Goal: Task Accomplishment & Management: Complete application form

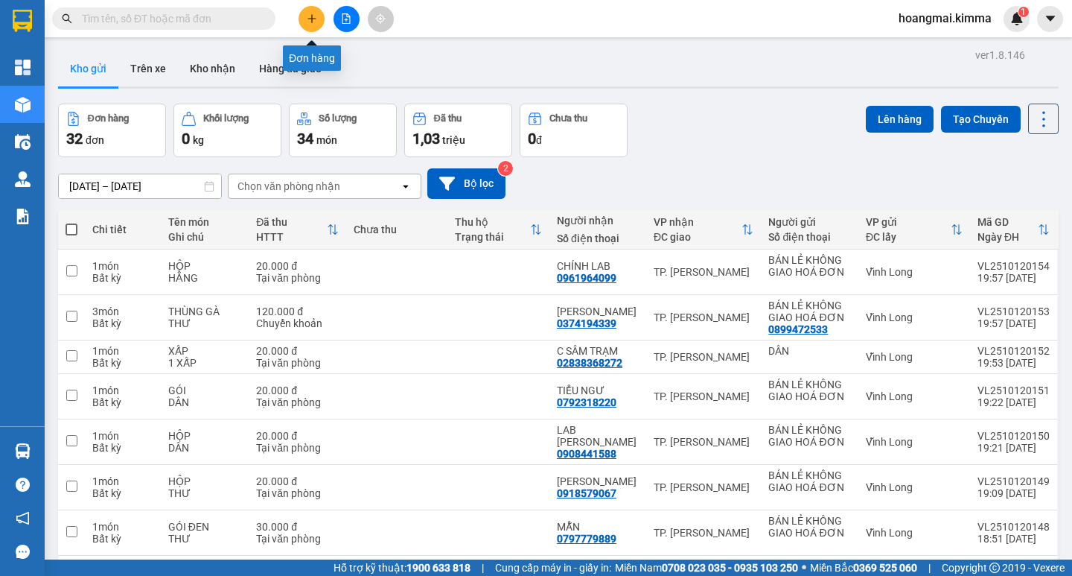
click at [311, 26] on button at bounding box center [312, 19] width 26 height 26
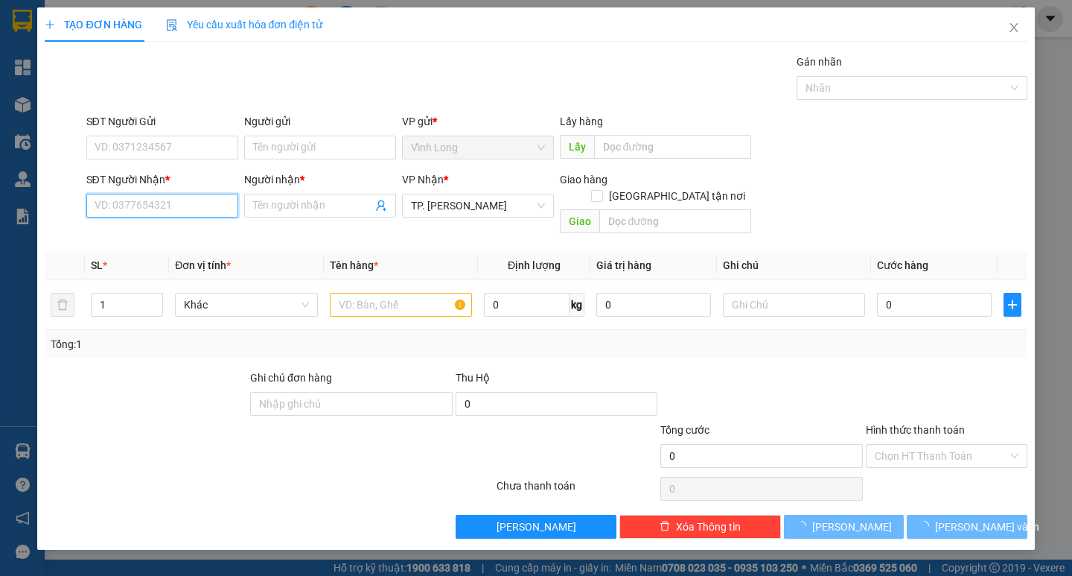
click at [199, 200] on input "SĐT Người Nhận *" at bounding box center [162, 206] width 152 height 24
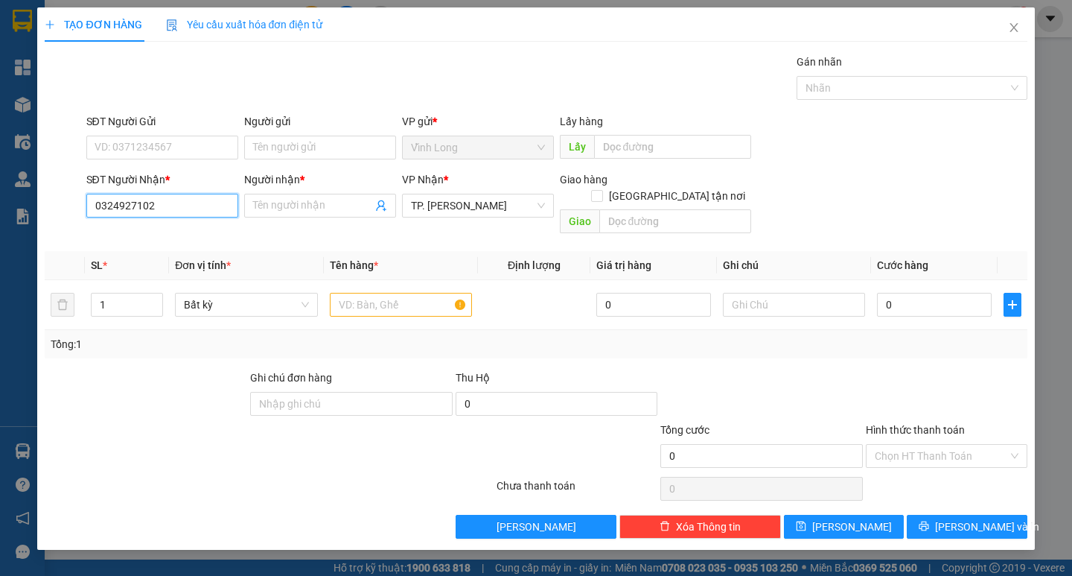
click at [109, 211] on input "0324927102" at bounding box center [162, 206] width 152 height 24
click at [112, 211] on input "0324927102" at bounding box center [162, 206] width 152 height 24
click at [110, 210] on input "034927102" at bounding box center [162, 206] width 152 height 24
type input "0344927102"
click at [145, 235] on div "0344927102 - [PERSON_NAME]" at bounding box center [168, 235] width 147 height 16
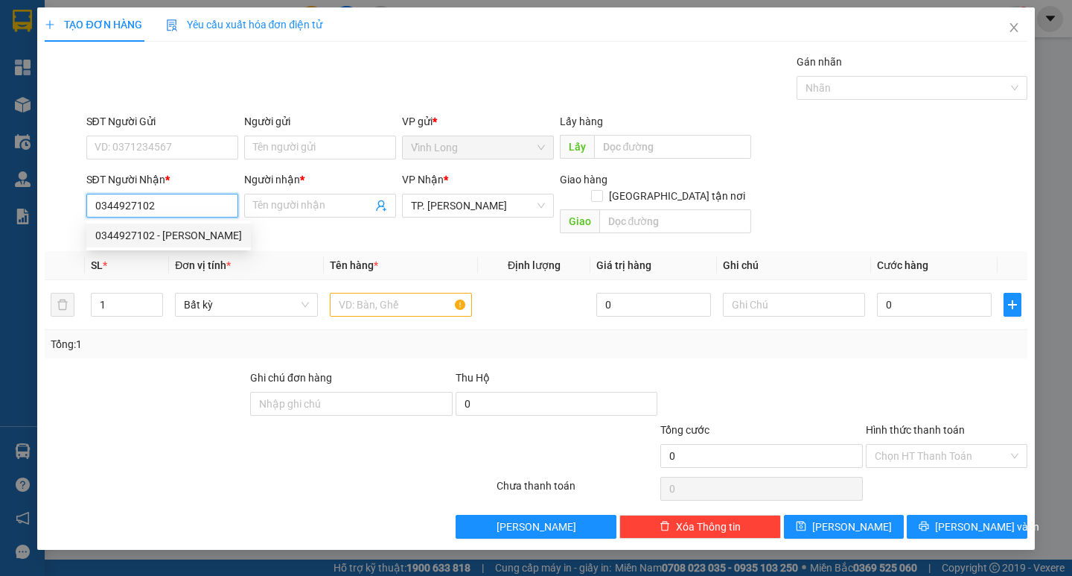
type input "MINH THƯ"
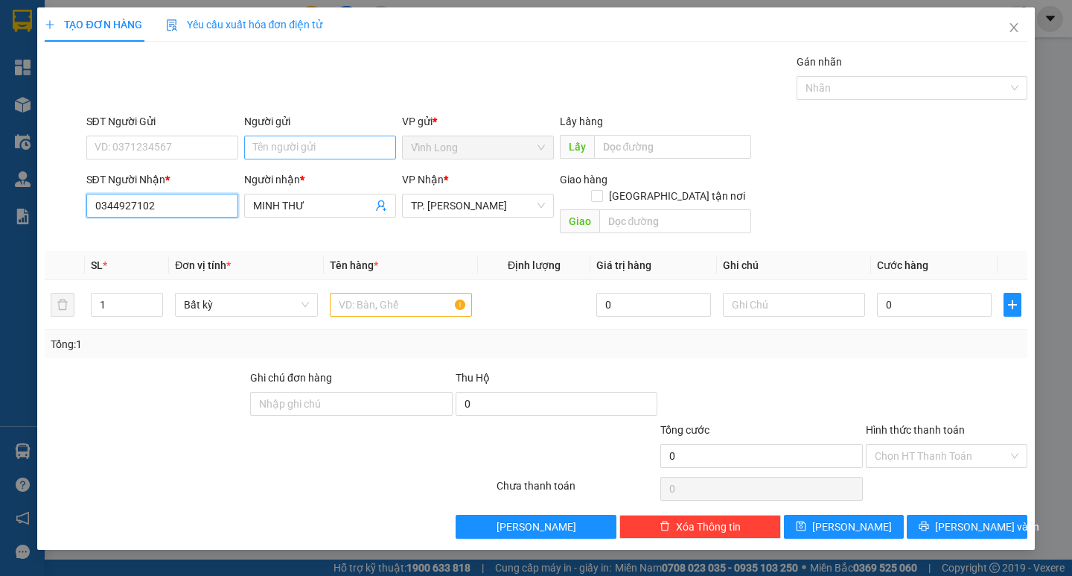
type input "0344927102"
click at [292, 154] on input "Người gửi" at bounding box center [320, 148] width 152 height 24
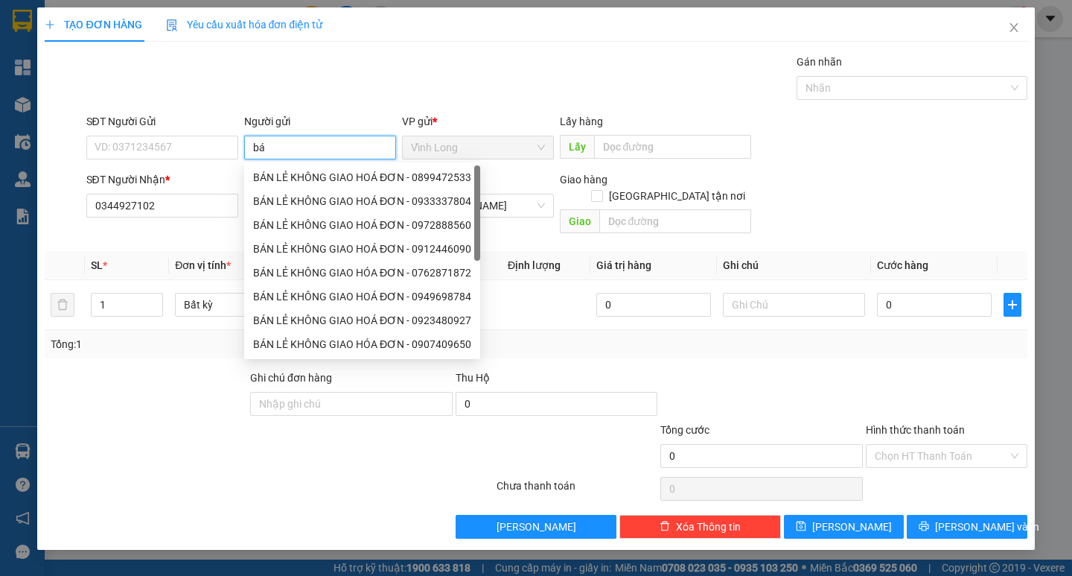
type input "b"
type input "ba"
click at [302, 171] on div "BÁN LẺ KHÔNG GIAO HOÁ ĐƠN - 0899472533" at bounding box center [362, 177] width 218 height 16
type input "0899472533"
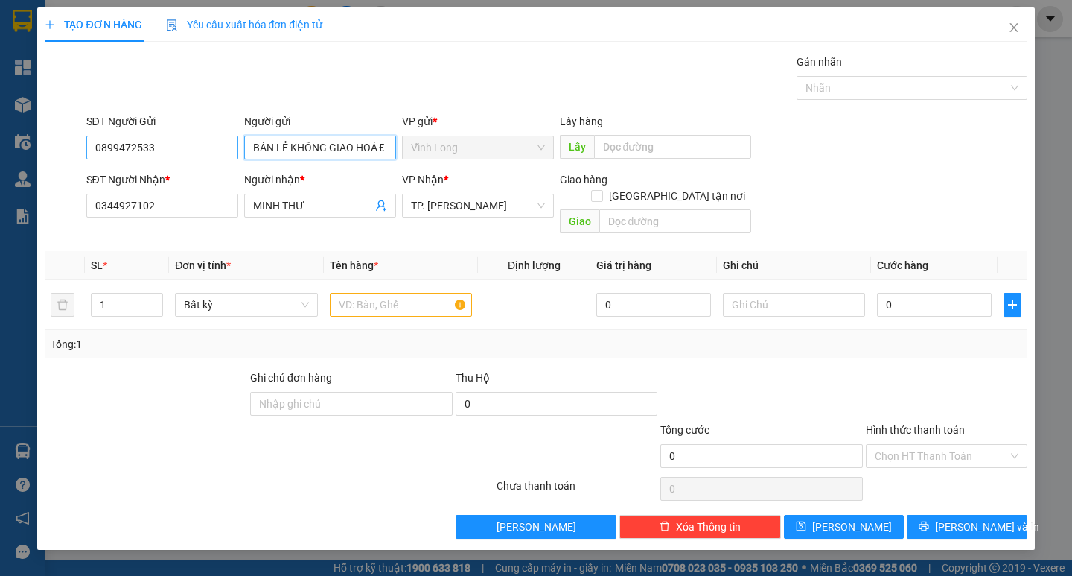
type input "BÁN LẺ KHÔNG GIAO HOÁ ĐƠN"
click at [209, 150] on input "0899472533" at bounding box center [162, 148] width 152 height 24
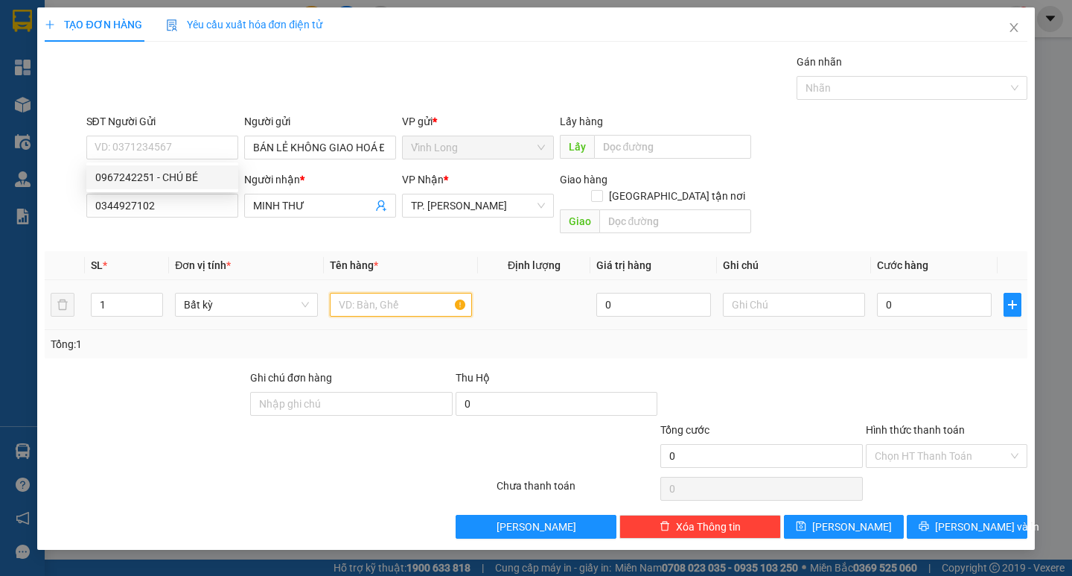
click at [351, 293] on input "text" at bounding box center [401, 305] width 142 height 24
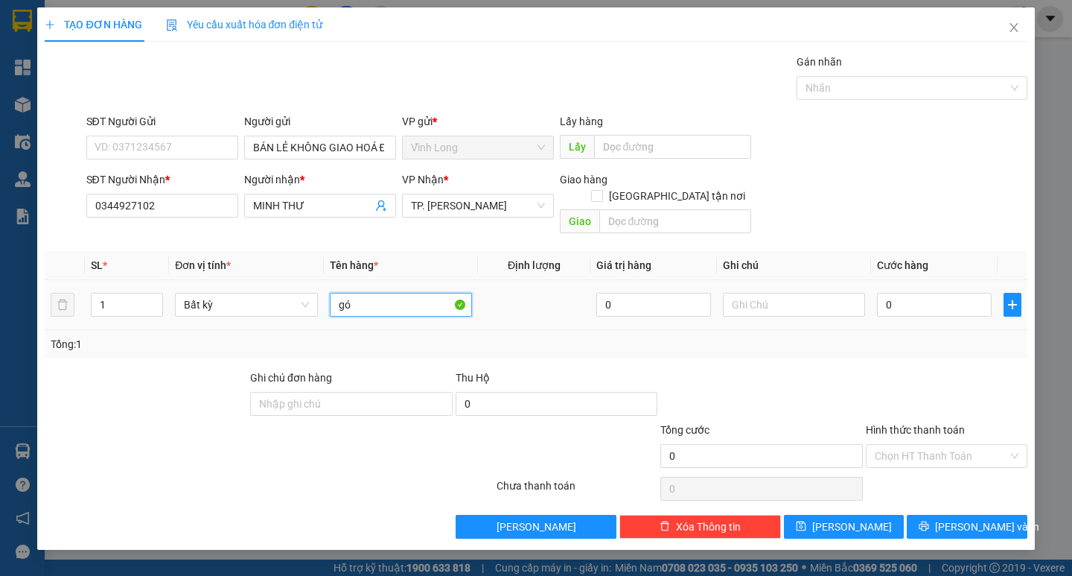
type input "g"
type input "GÓI XANH"
click at [777, 293] on input "text" at bounding box center [794, 305] width 142 height 24
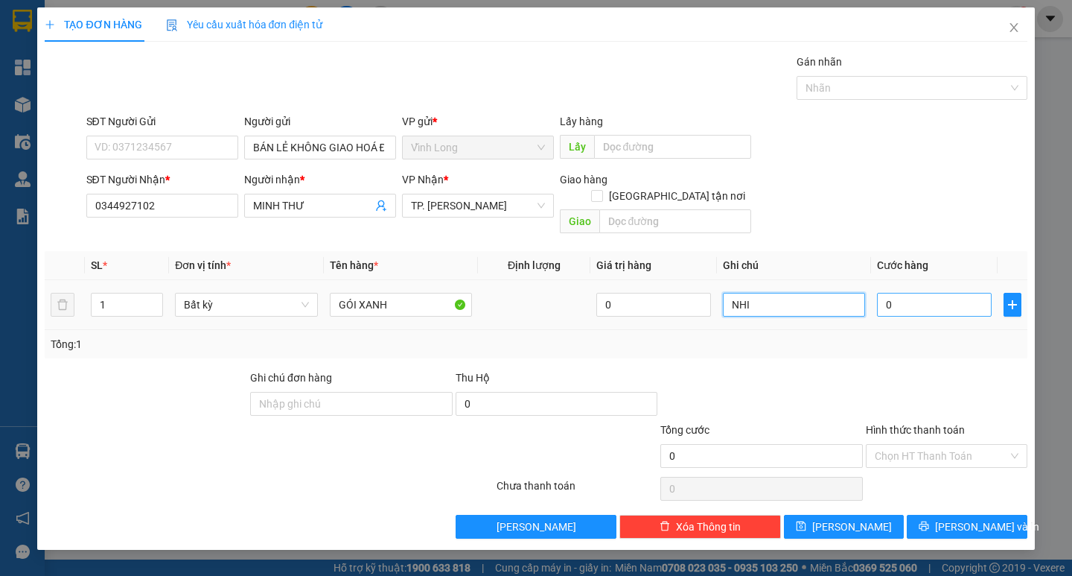
type input "NHI"
click at [920, 296] on input "0" at bounding box center [934, 305] width 115 height 24
type input "2"
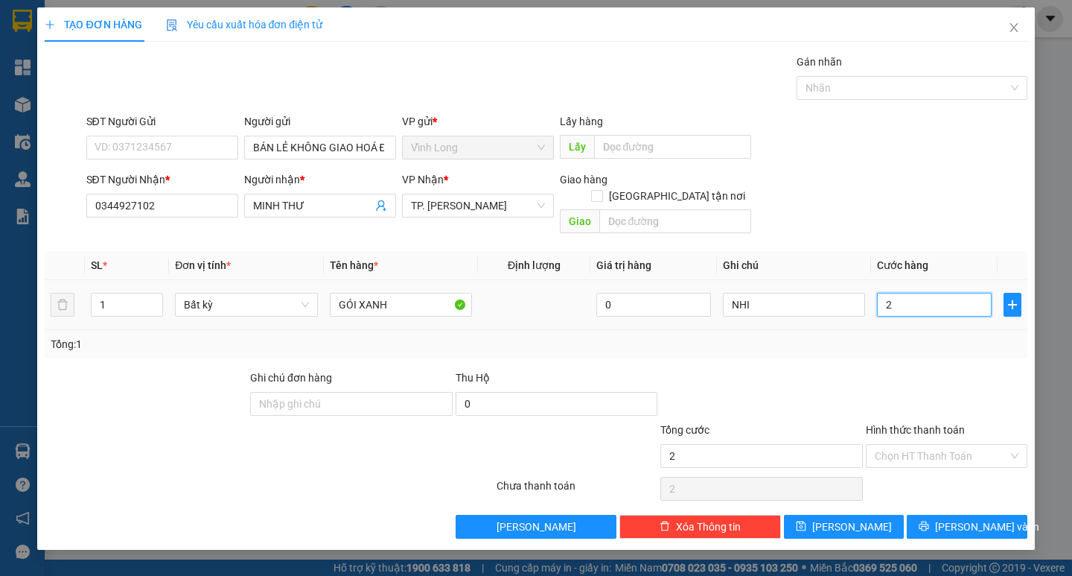
type input "20"
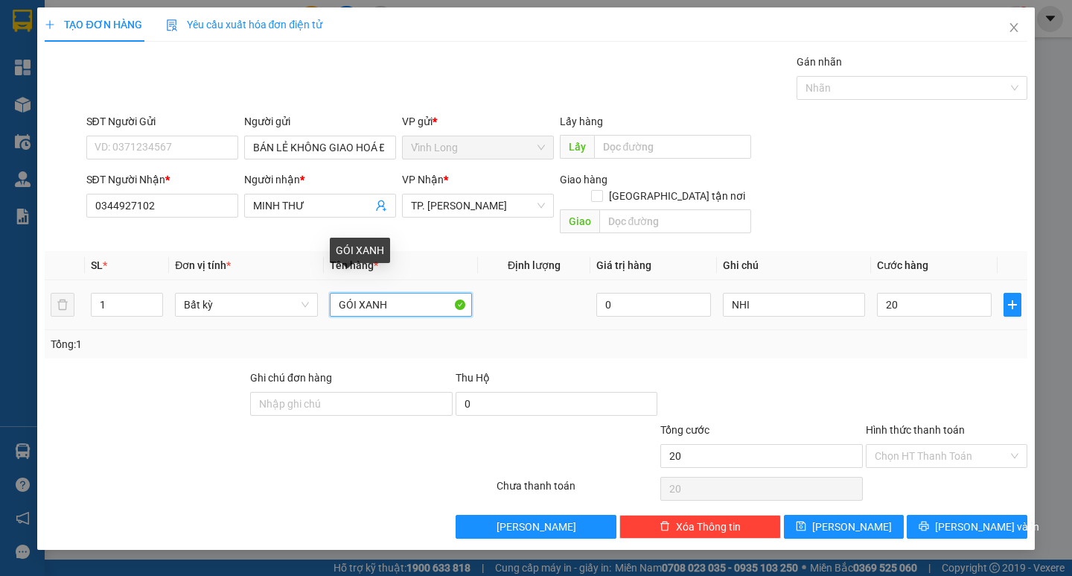
type input "20.000"
click at [398, 293] on input "GÓI XANH" at bounding box center [401, 305] width 142 height 24
type input "GÓI XANH NHỎ"
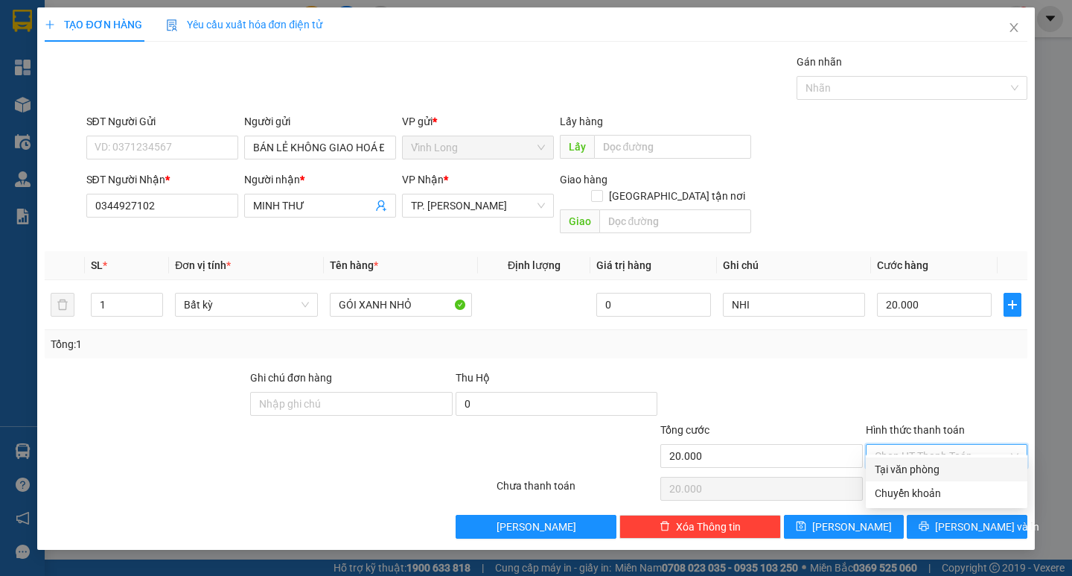
drag, startPoint x: 923, startPoint y: 437, endPoint x: 910, endPoint y: 468, distance: 33.1
click at [923, 445] on input "Hình thức thanh toán" at bounding box center [941, 456] width 133 height 22
click at [909, 468] on div "Tại văn phòng" at bounding box center [947, 469] width 144 height 16
type input "0"
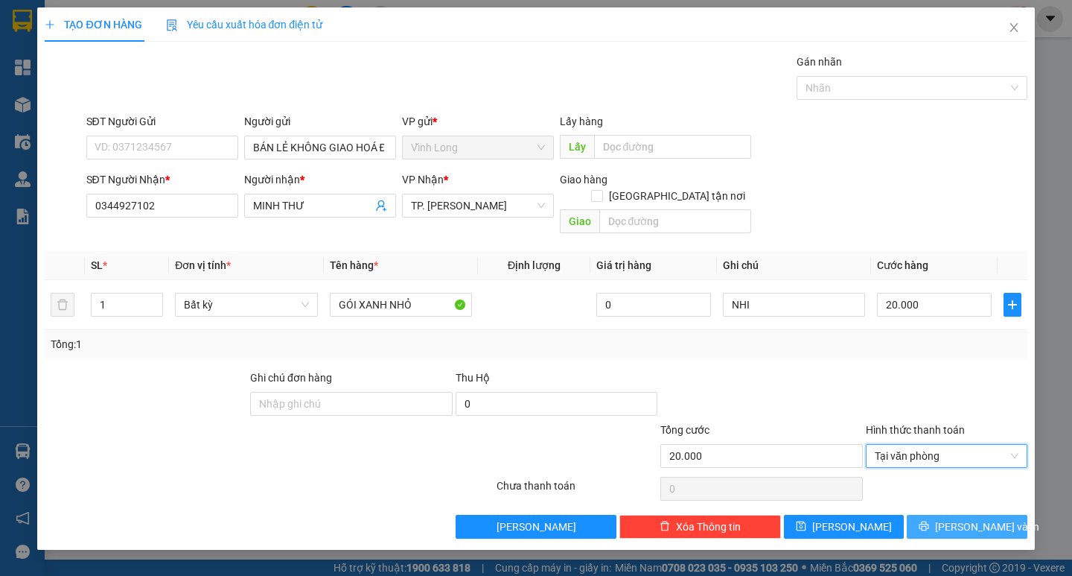
drag, startPoint x: 953, startPoint y: 512, endPoint x: 719, endPoint y: 240, distance: 358.7
click at [938, 515] on button "[PERSON_NAME] và In" at bounding box center [967, 527] width 120 height 24
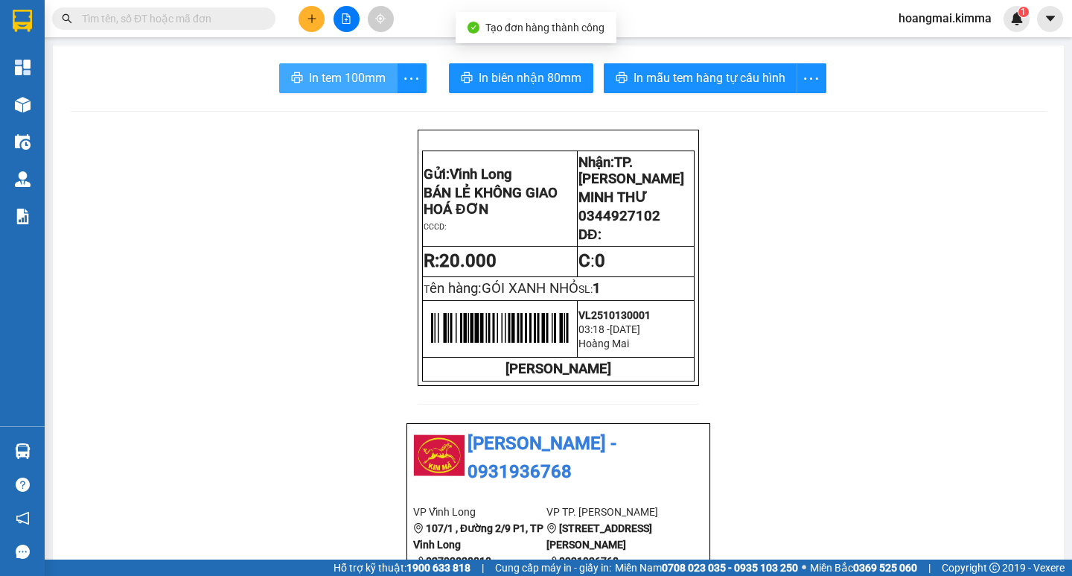
click at [352, 77] on span "In tem 100mm" at bounding box center [347, 78] width 77 height 19
